Goal: Book appointment/travel/reservation

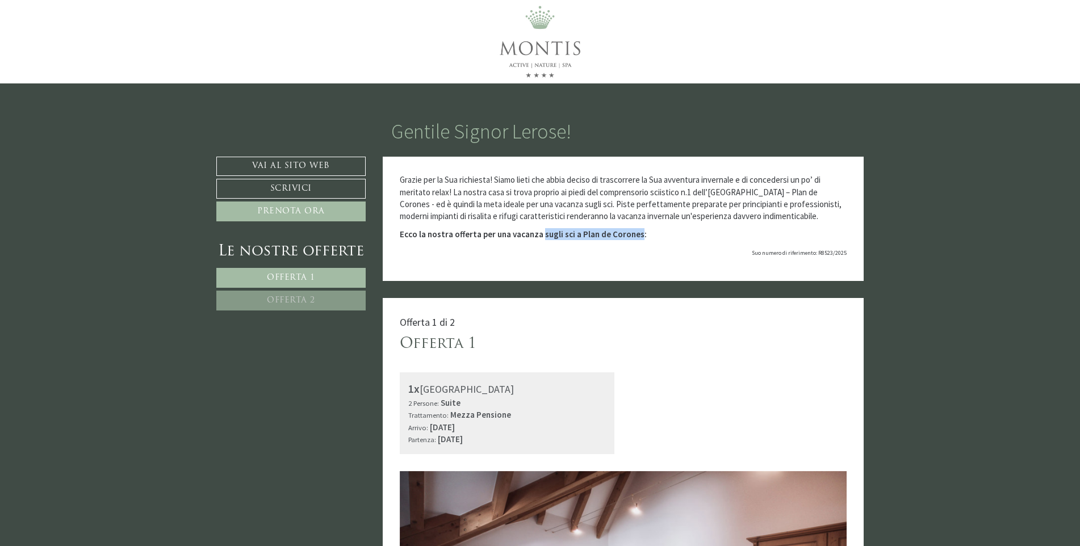
drag, startPoint x: 635, startPoint y: 235, endPoint x: 539, endPoint y: 233, distance: 95.4
click at [539, 233] on strong "Ecco la nostra offerta per una vacanza sugli sci a Plan de Corones:" at bounding box center [523, 234] width 247 height 11
drag, startPoint x: 539, startPoint y: 233, endPoint x: 513, endPoint y: 232, distance: 26.7
click at [513, 232] on strong "Ecco la nostra offerta per una vacanza sugli sci a Plan de Corones:" at bounding box center [523, 234] width 247 height 11
drag, startPoint x: 414, startPoint y: 237, endPoint x: 502, endPoint y: 230, distance: 88.3
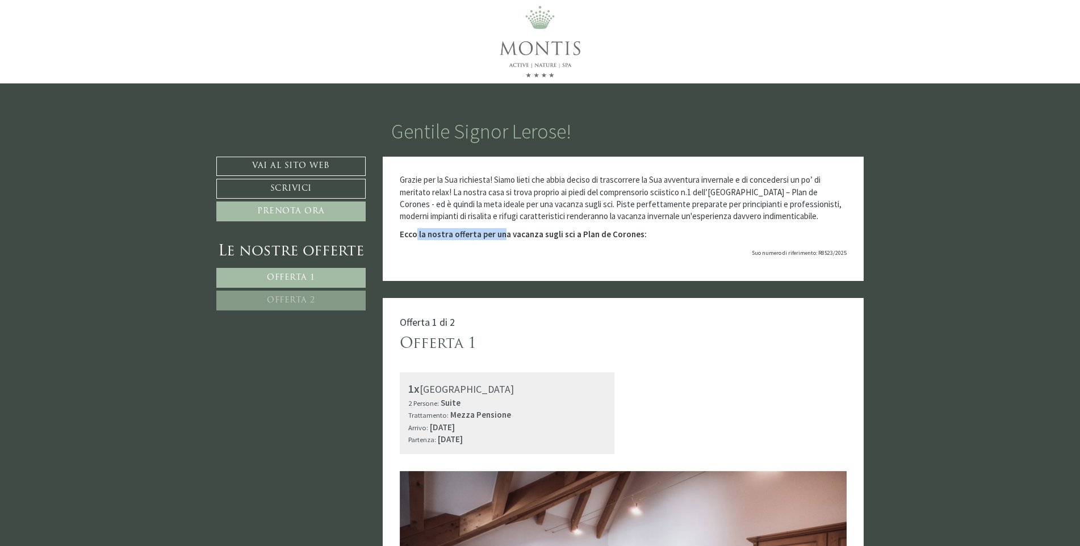
click at [502, 230] on strong "Ecco la nostra offerta per una vacanza sugli sci a Plan de Corones:" at bounding box center [523, 234] width 247 height 11
drag, startPoint x: 502, startPoint y: 230, endPoint x: 563, endPoint y: 236, distance: 61.1
click at [563, 236] on strong "Ecco la nostra offerta per una vacanza sugli sci a Plan de Corones:" at bounding box center [523, 234] width 247 height 11
drag, startPoint x: 414, startPoint y: 236, endPoint x: 609, endPoint y: 232, distance: 194.8
click at [609, 232] on strong "Ecco la nostra offerta per una vacanza sugli sci a Plan de Corones:" at bounding box center [523, 234] width 247 height 11
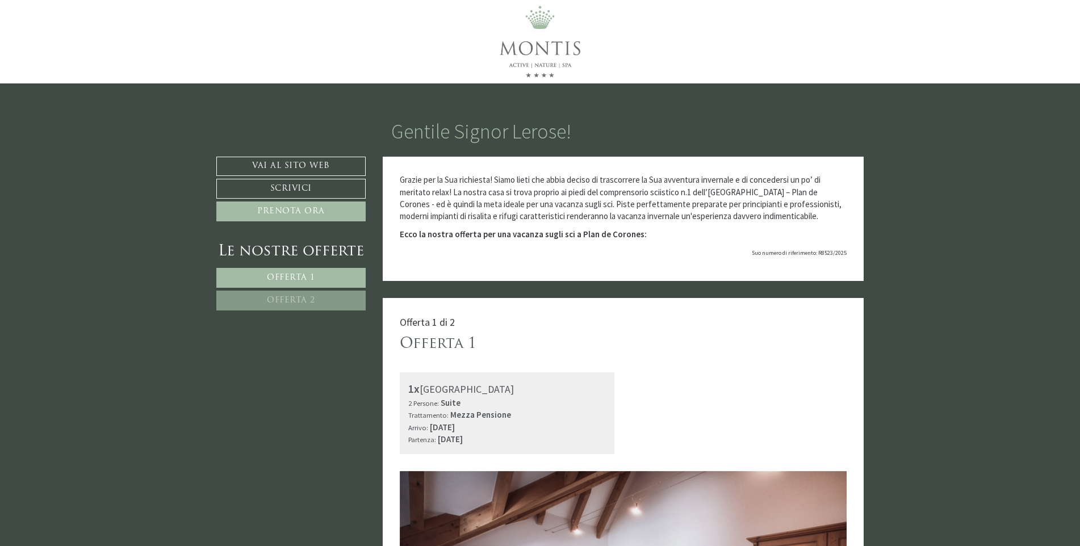
click at [672, 210] on p "Grazie per la Sua richiesta! Siamo lieti che abbia deciso di trascorrere la Sua…" at bounding box center [623, 198] width 447 height 49
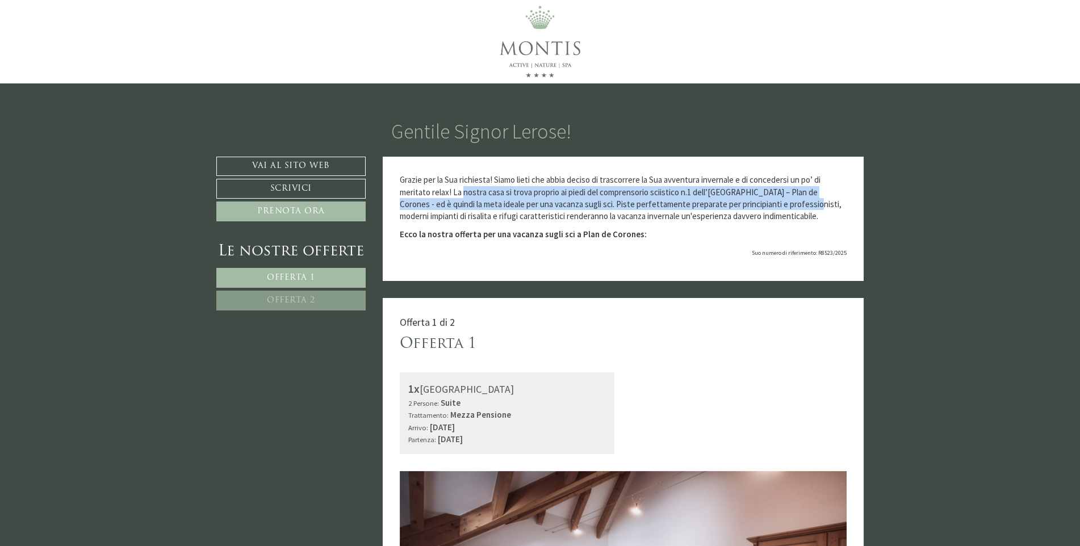
drag, startPoint x: 463, startPoint y: 195, endPoint x: 790, endPoint y: 204, distance: 326.7
click at [790, 204] on p "Grazie per la Sua richiesta! Siamo lieti che abbia deciso di trascorrere la Sua…" at bounding box center [623, 198] width 447 height 49
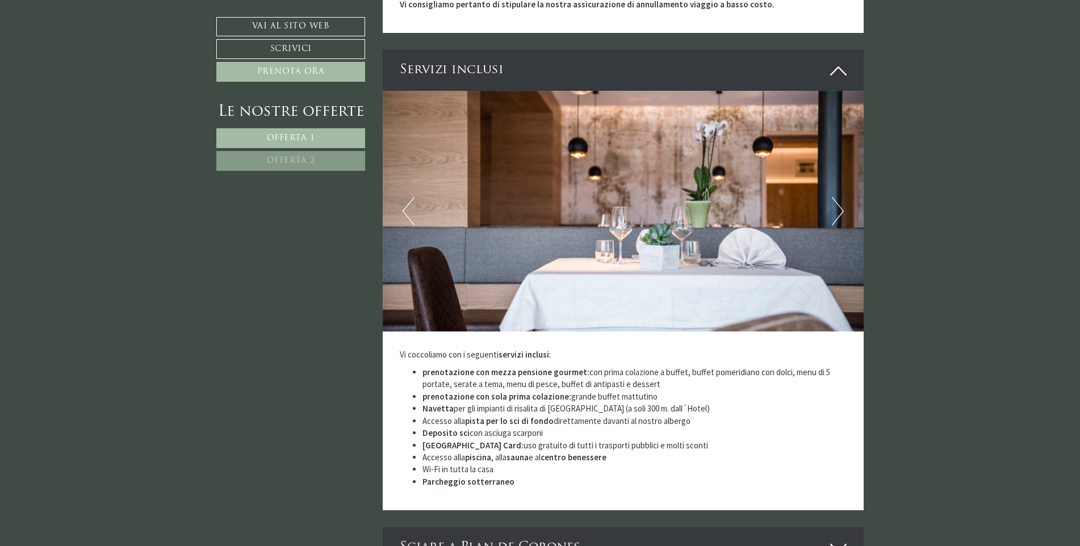
scroll to position [2101, 0]
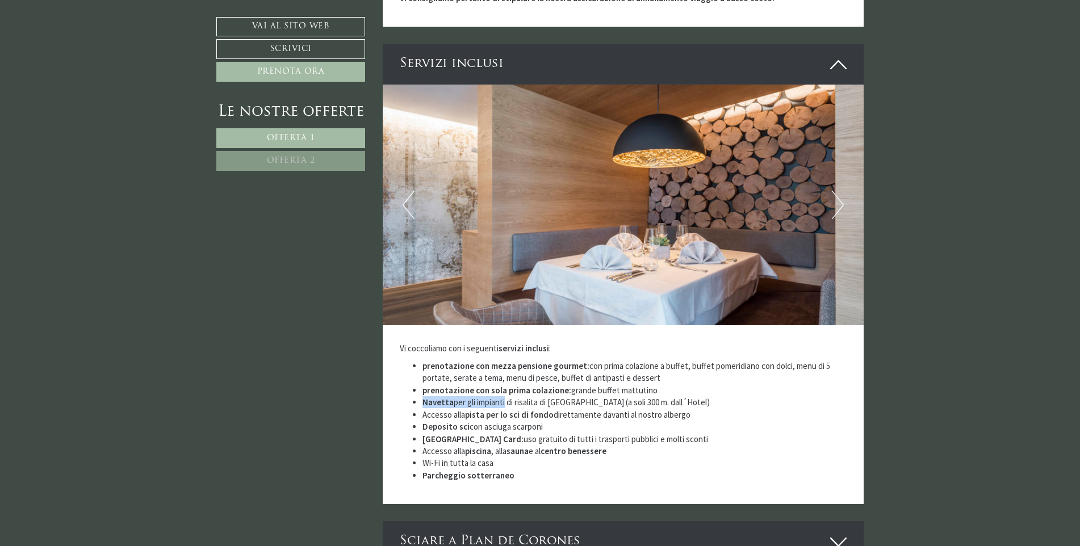
drag, startPoint x: 518, startPoint y: 390, endPoint x: 676, endPoint y: 383, distance: 158.0
click at [676, 383] on ul "prenotazione con mezza pensione gourmet: con prima colazione a buffet, buffet p…" at bounding box center [623, 421] width 447 height 122
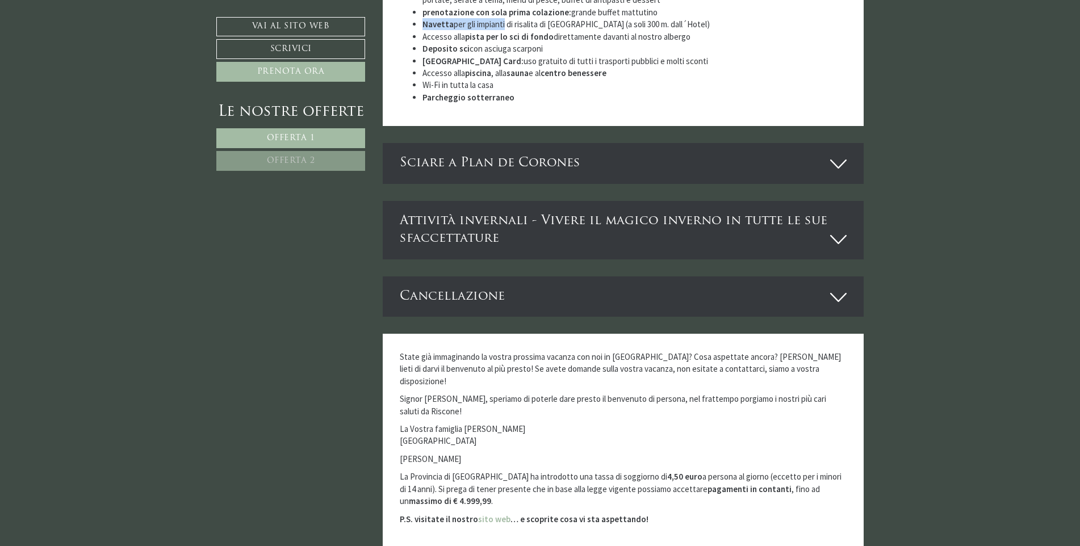
scroll to position [2215, 0]
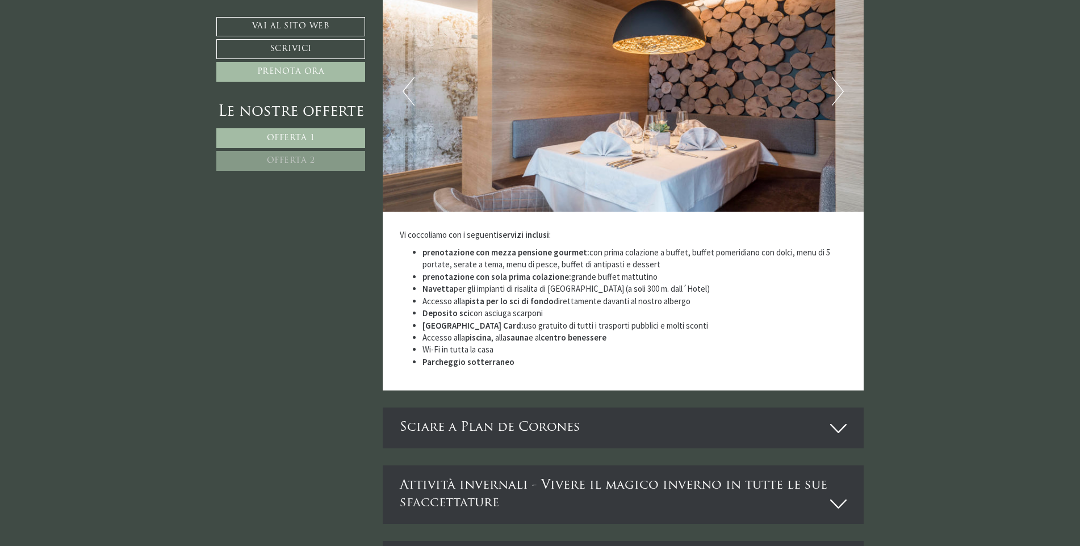
click at [445, 295] on li "Accesso alla pista per lo sci di fondo direttamente davanti al nostro albergo" at bounding box center [634, 301] width 425 height 12
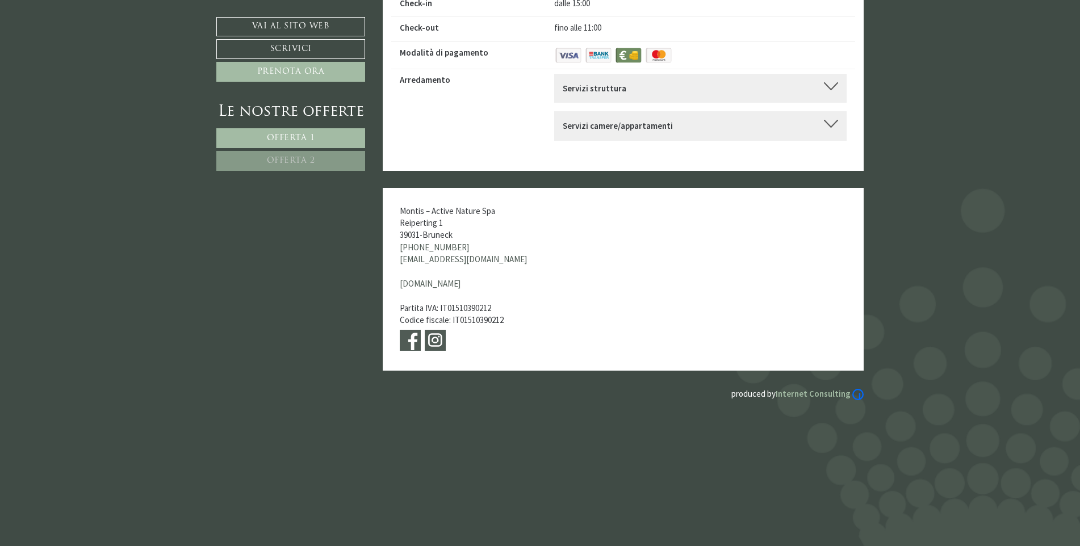
scroll to position [3581, 0]
drag, startPoint x: 261, startPoint y: 330, endPoint x: 261, endPoint y: 247, distance: 82.9
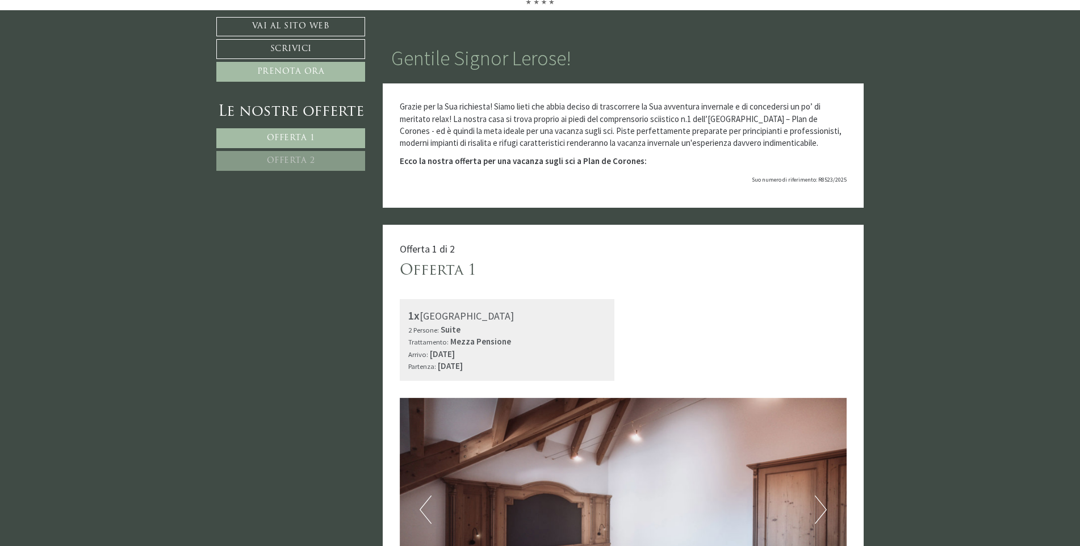
scroll to position [0, 0]
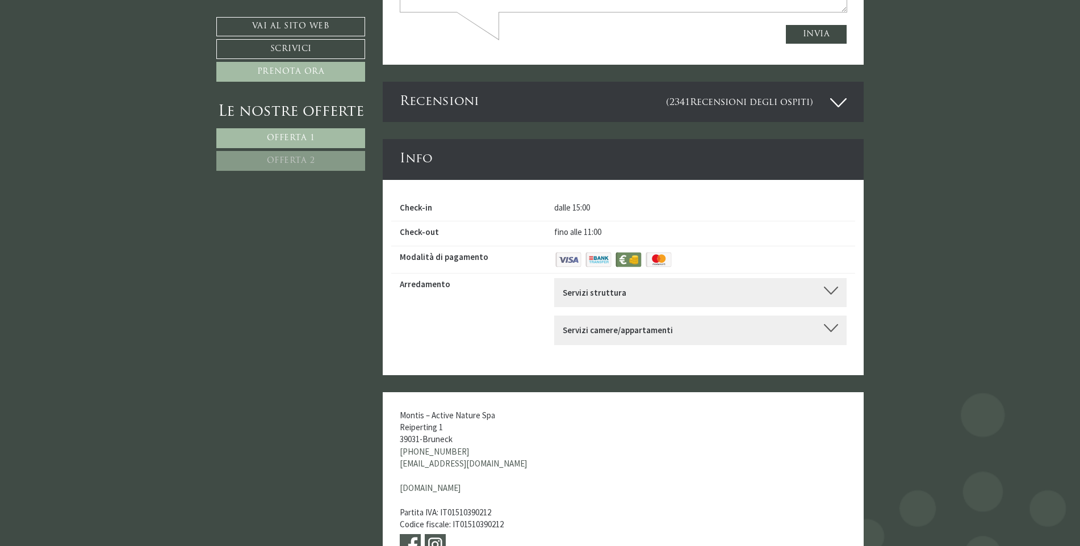
scroll to position [3559, 0]
